Goal: Check status

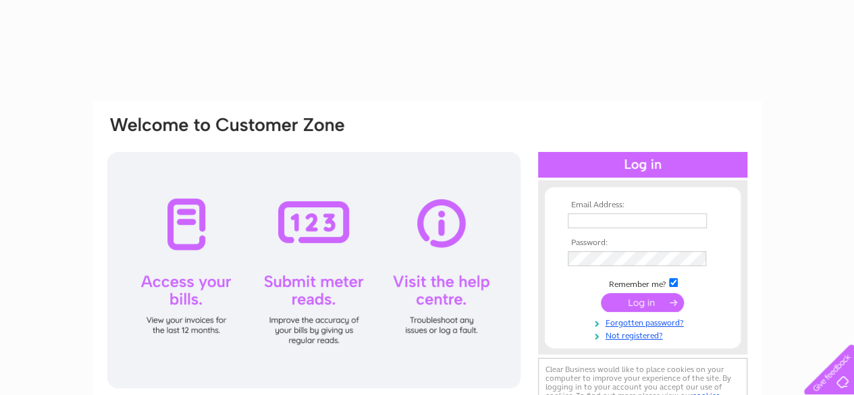
click at [604, 223] on input "text" at bounding box center [637, 220] width 139 height 15
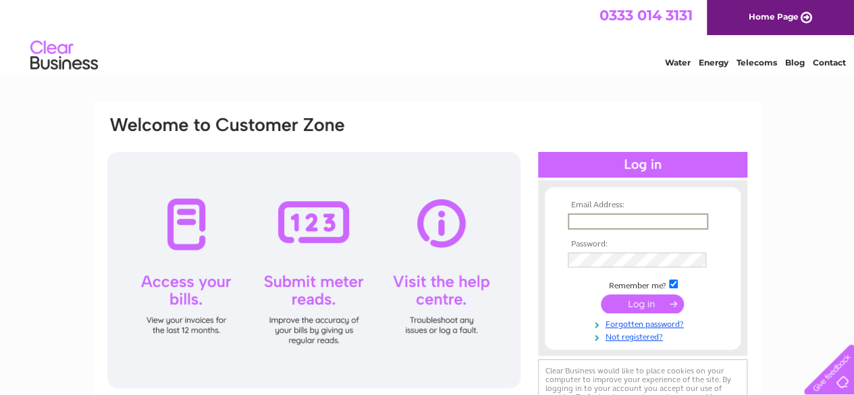
type input "[PERSON_NAME][EMAIL_ADDRESS][DOMAIN_NAME]"
click at [639, 303] on input "submit" at bounding box center [642, 302] width 83 height 19
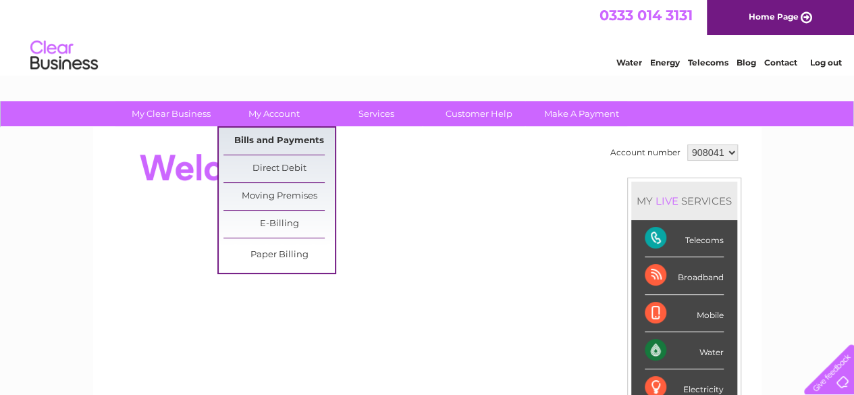
click at [271, 134] on link "Bills and Payments" at bounding box center [279, 141] width 111 height 27
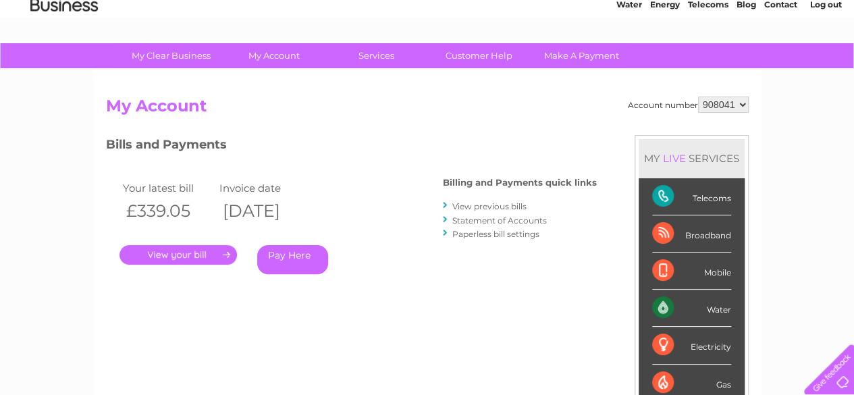
scroll to position [68, 0]
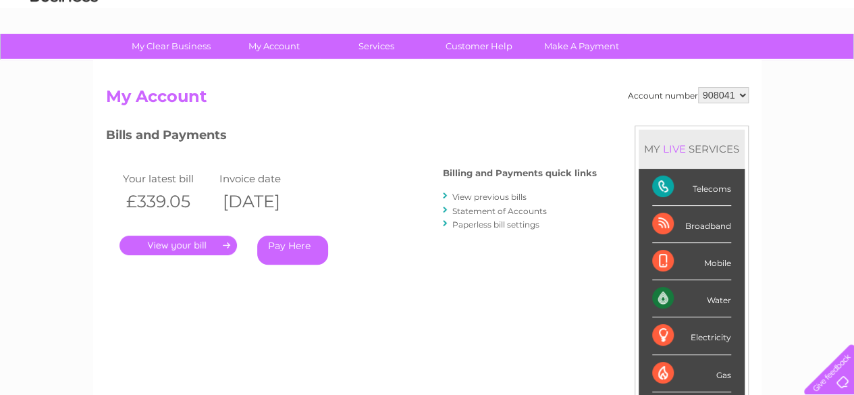
click at [478, 209] on link "Statement of Accounts" at bounding box center [499, 211] width 95 height 10
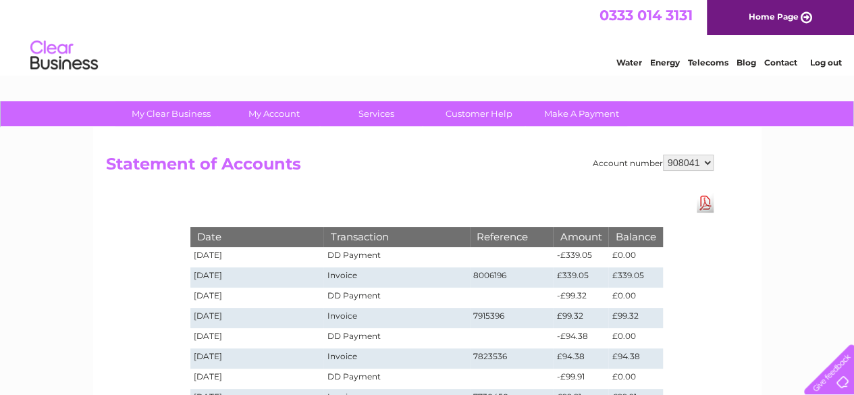
click at [830, 60] on link "Log out" at bounding box center [826, 62] width 32 height 10
